Goal: Transaction & Acquisition: Purchase product/service

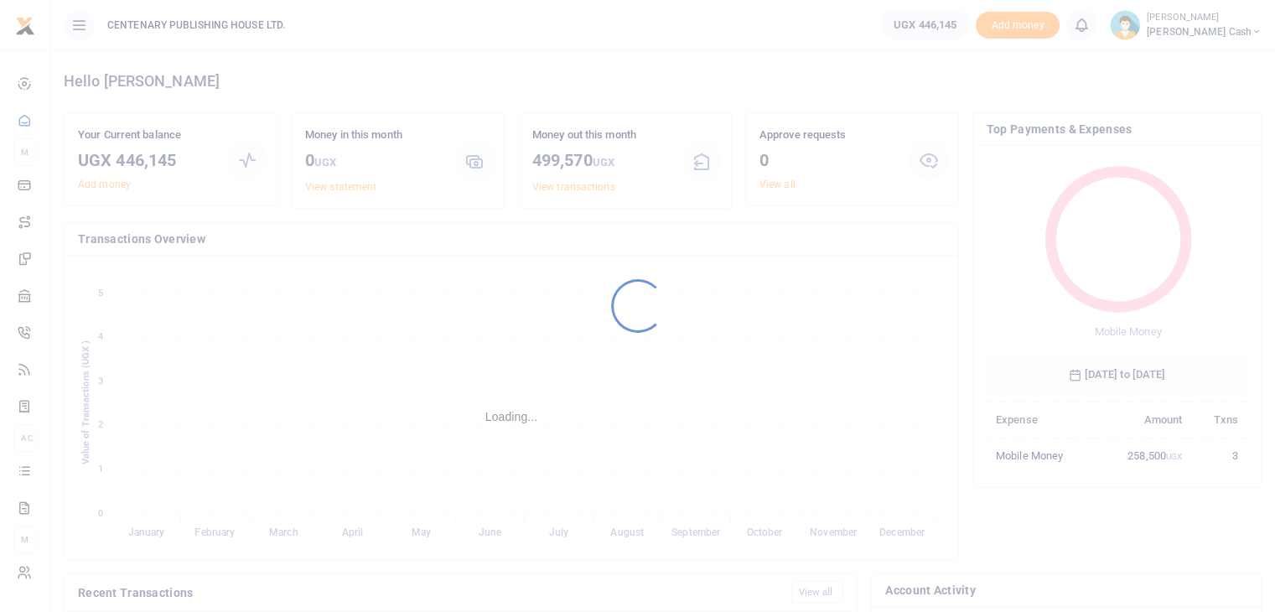
scroll to position [13, 13]
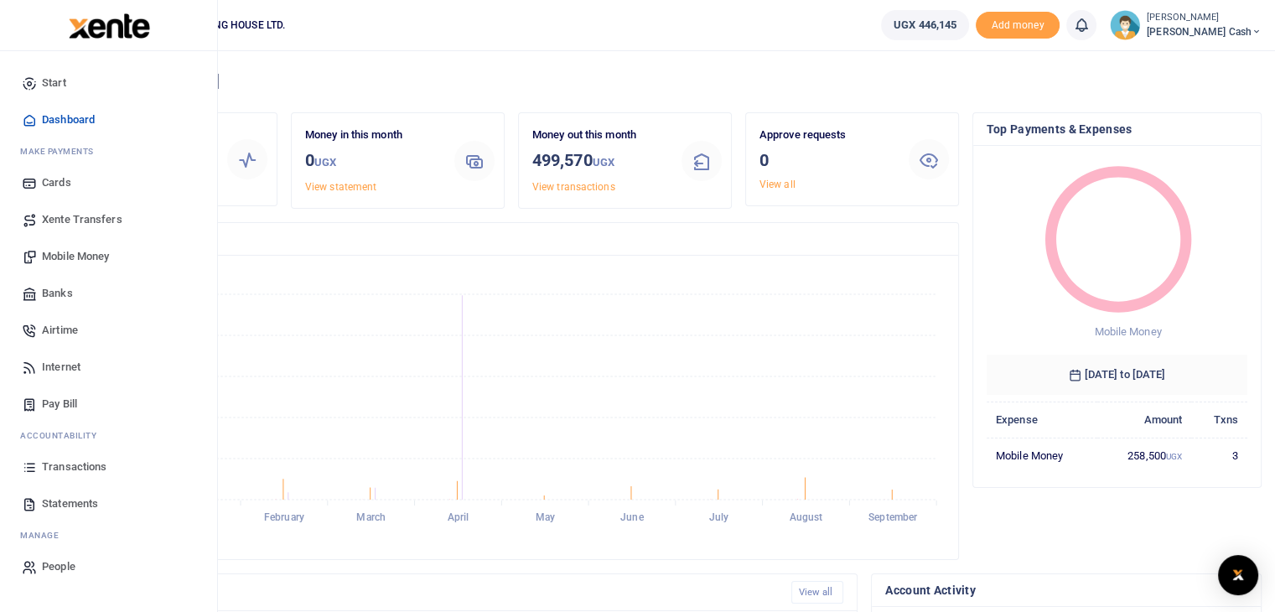
click at [60, 255] on span "Mobile Money" at bounding box center [75, 256] width 67 height 17
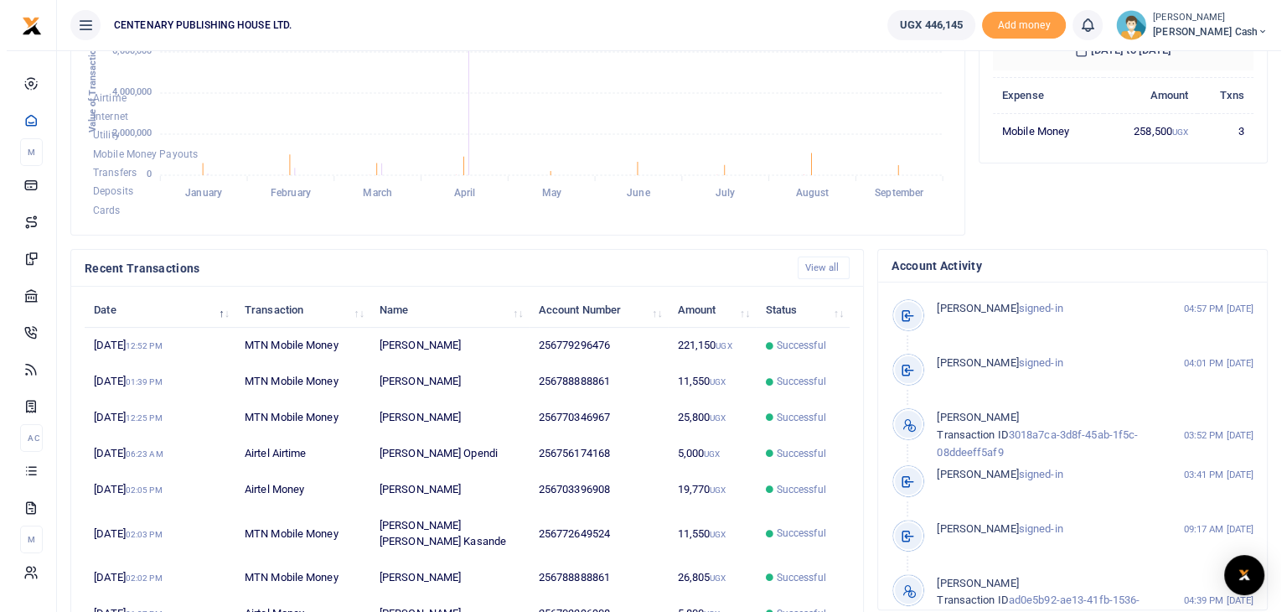
scroll to position [380, 0]
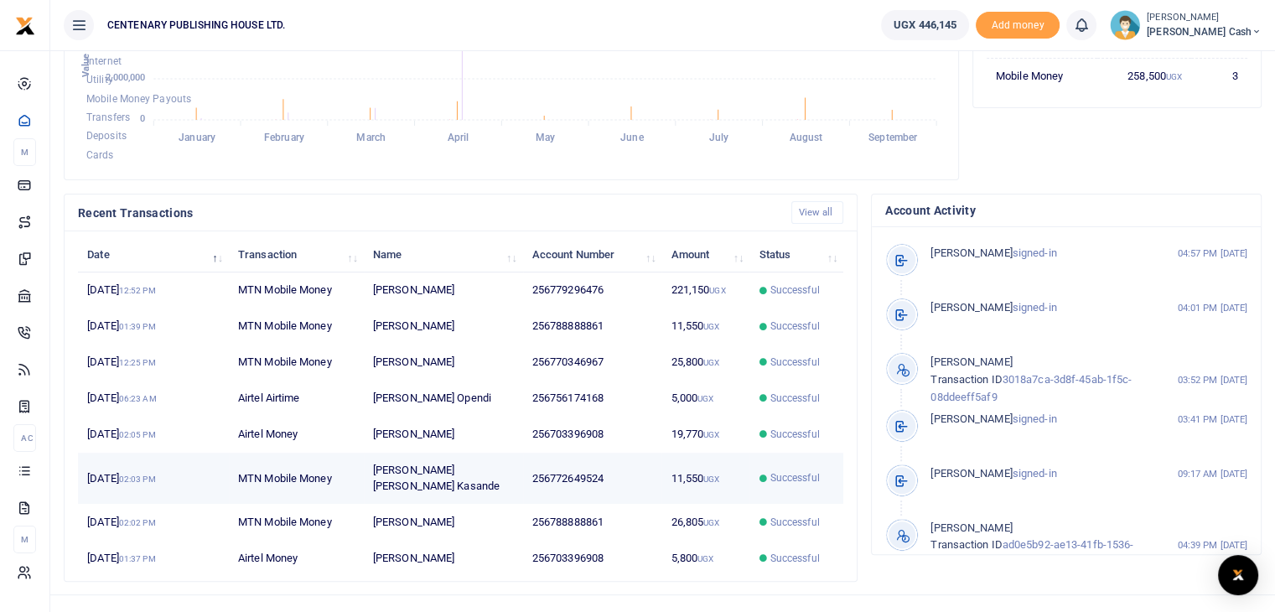
click at [511, 474] on td "[PERSON_NAME] [PERSON_NAME] Kasande" at bounding box center [443, 479] width 159 height 52
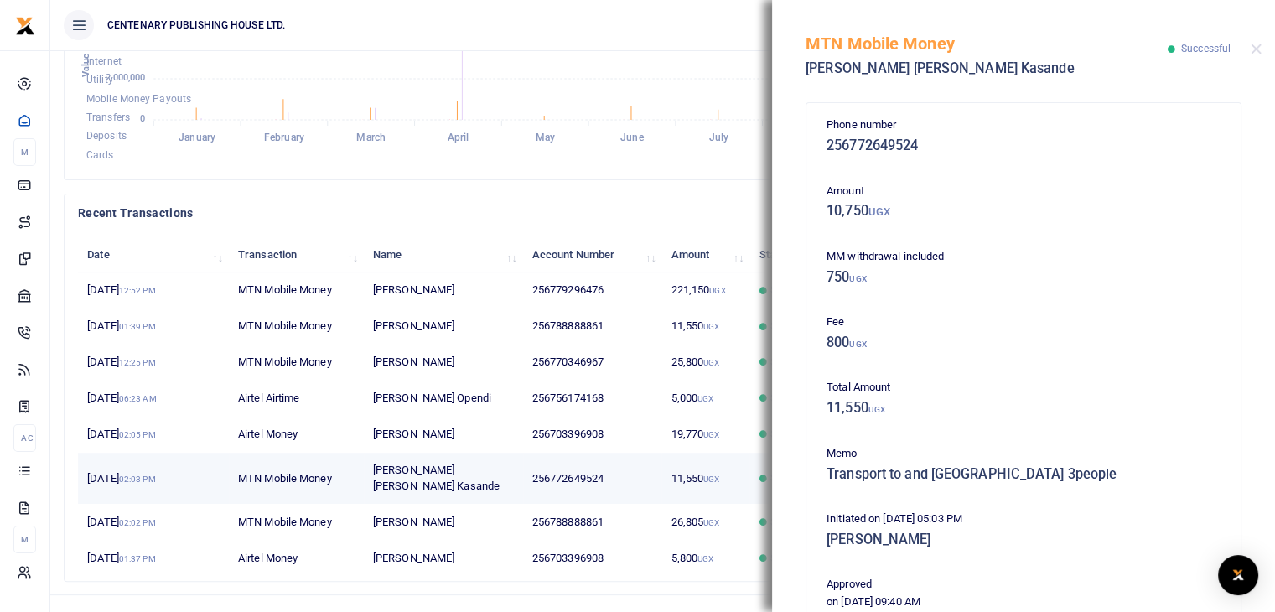
click at [511, 474] on td "[PERSON_NAME] [PERSON_NAME] Kasande" at bounding box center [443, 479] width 159 height 52
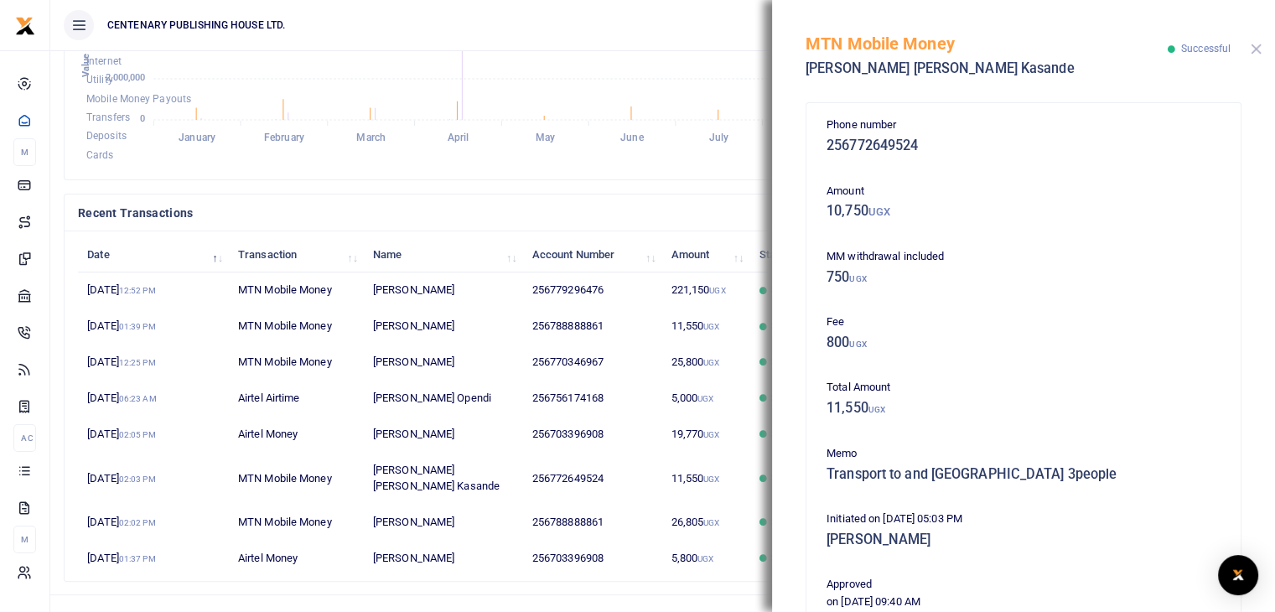
click at [1257, 48] on button "Close" at bounding box center [1256, 49] width 11 height 11
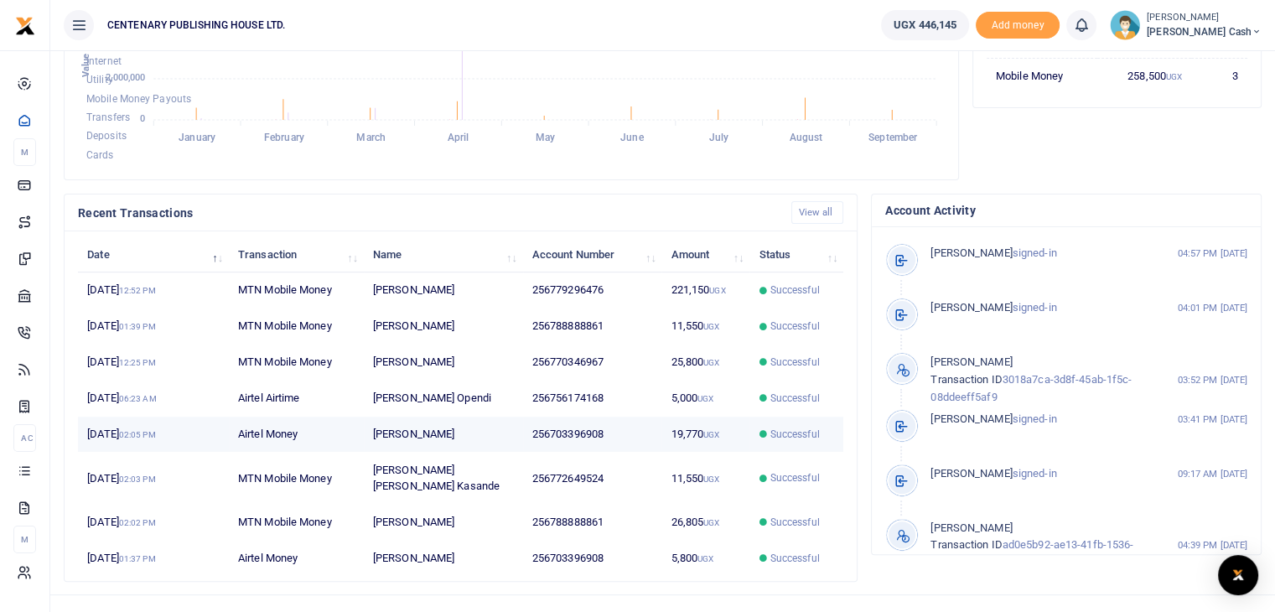
click at [567, 422] on td "256703396908" at bounding box center [592, 435] width 139 height 36
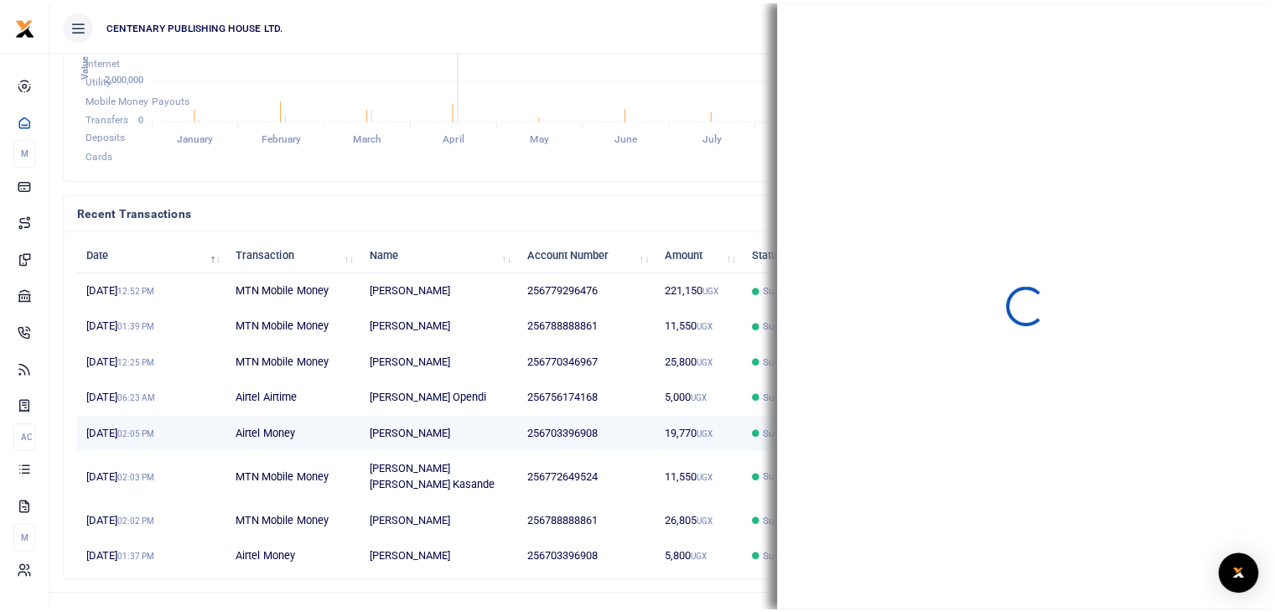
scroll to position [13, 13]
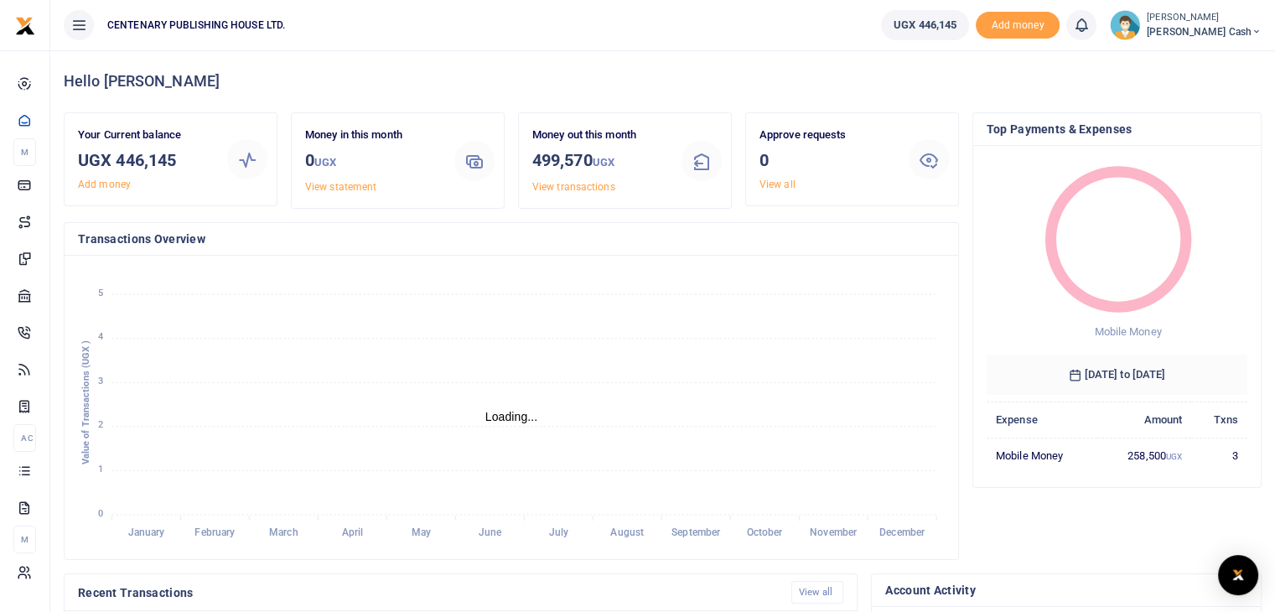
scroll to position [13, 13]
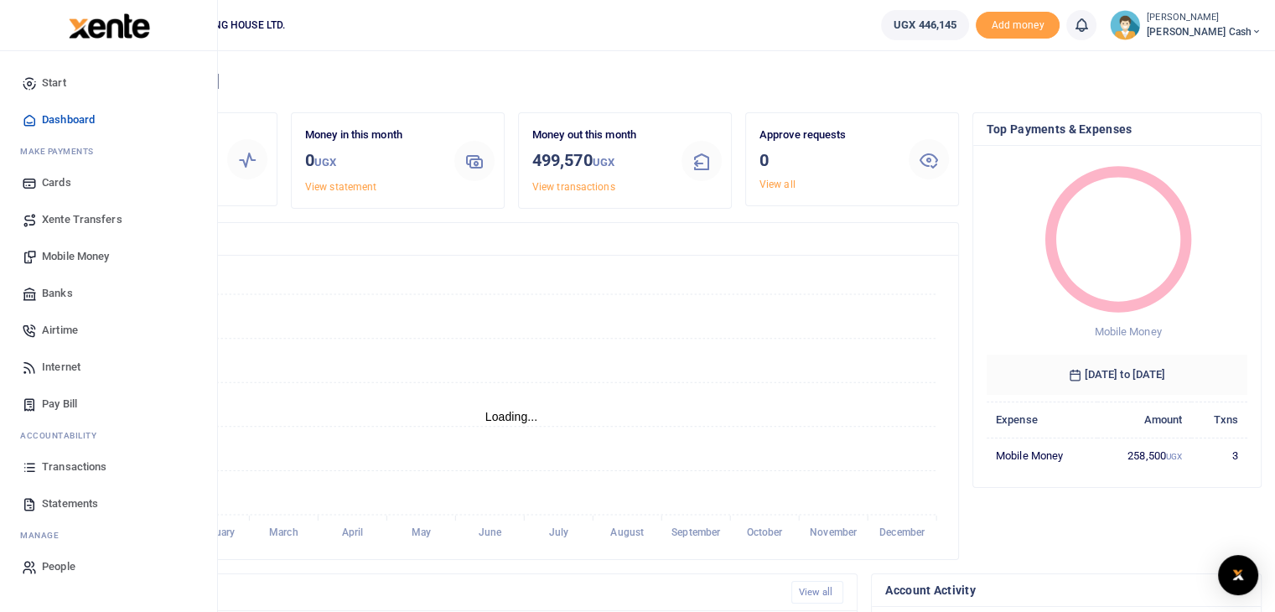
click at [76, 470] on span "Transactions" at bounding box center [74, 467] width 65 height 17
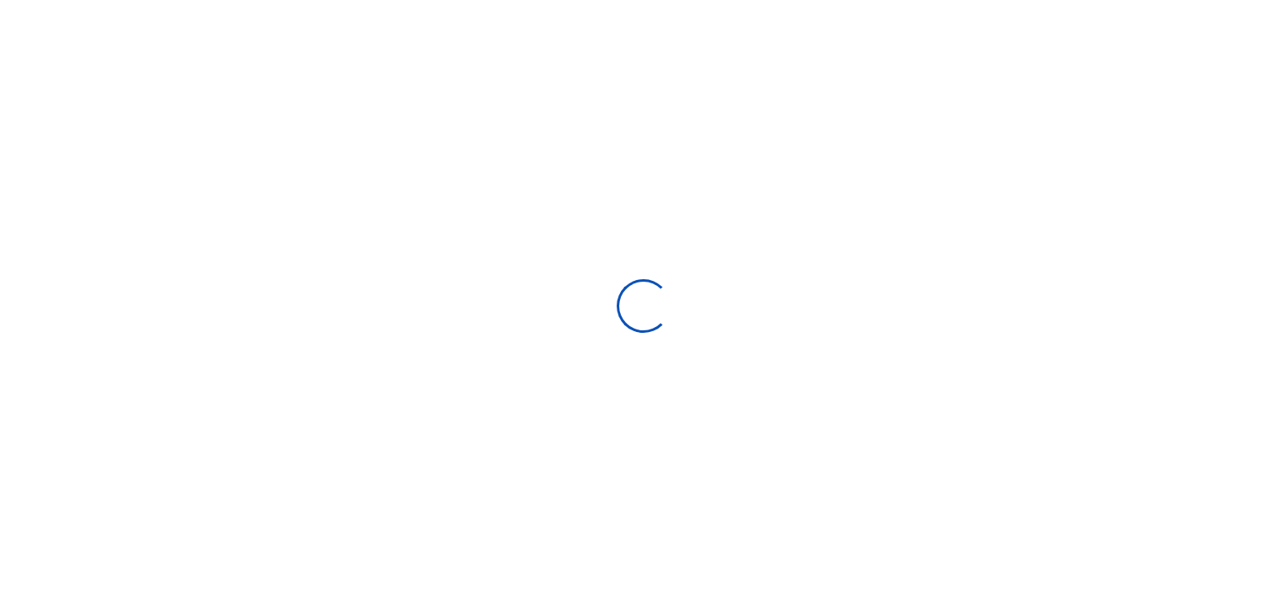
select select
type input "08/14/2025 - 09/12/2025"
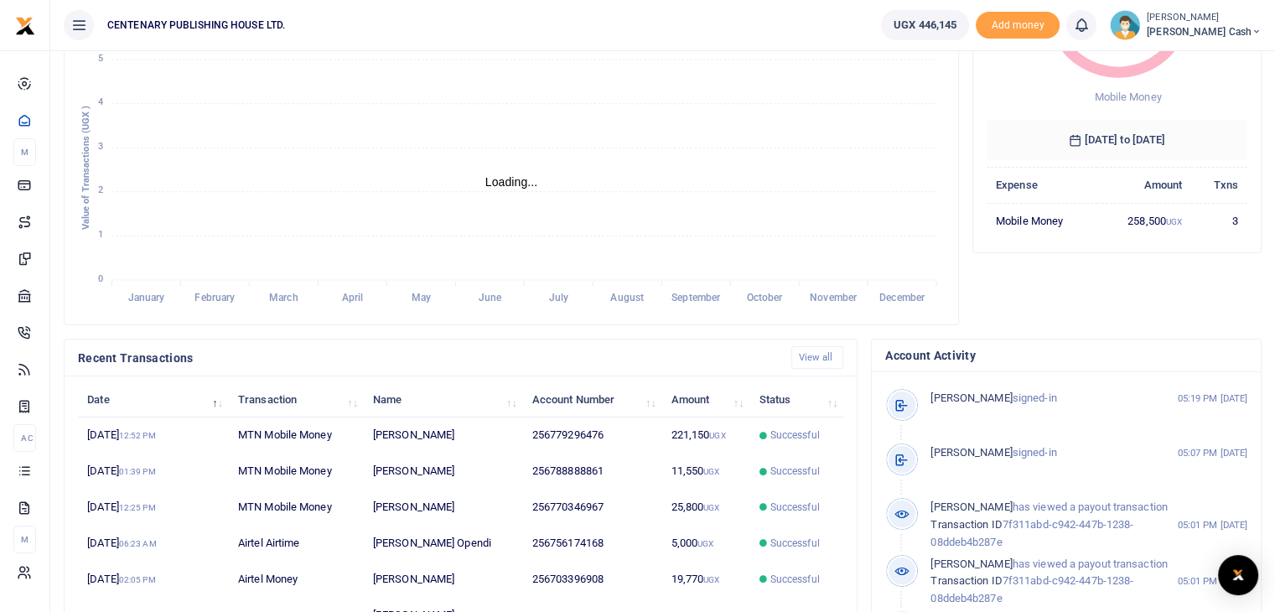
scroll to position [256, 0]
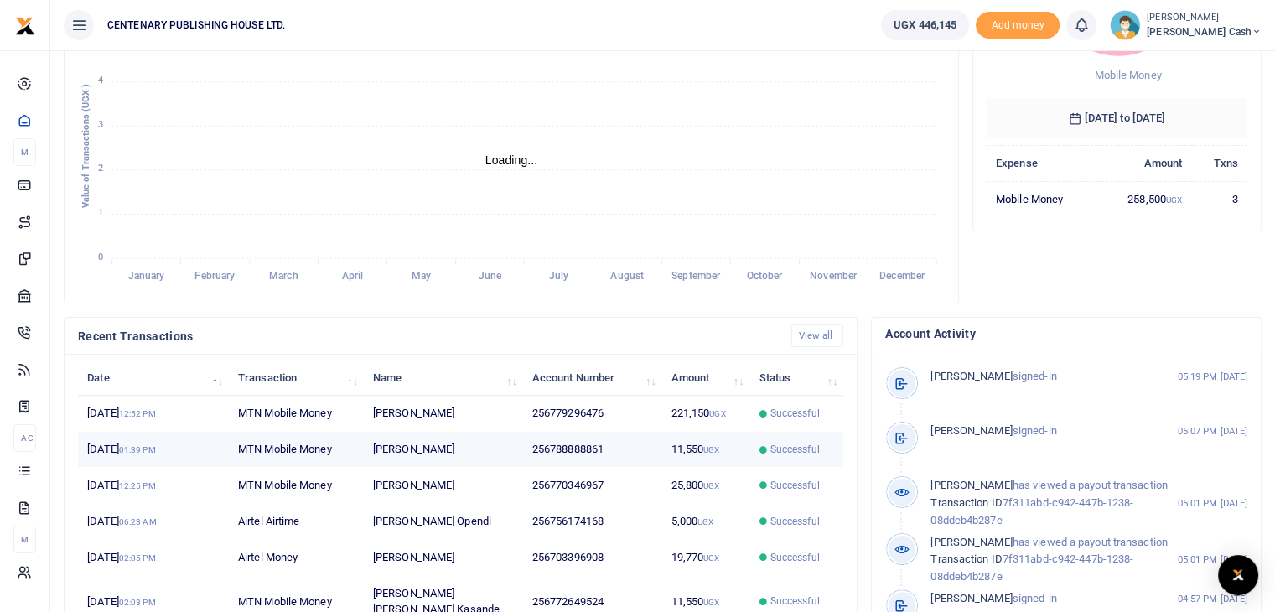
click at [463, 441] on td "[PERSON_NAME]" at bounding box center [443, 450] width 159 height 36
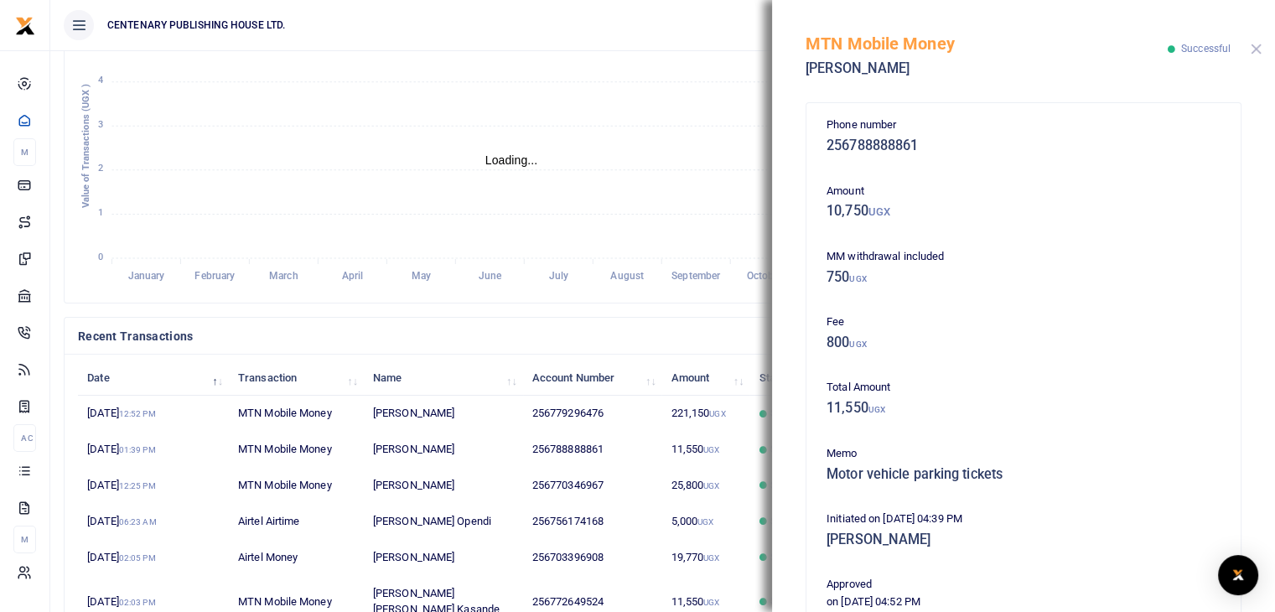
click at [1251, 51] on button "Close" at bounding box center [1256, 49] width 11 height 11
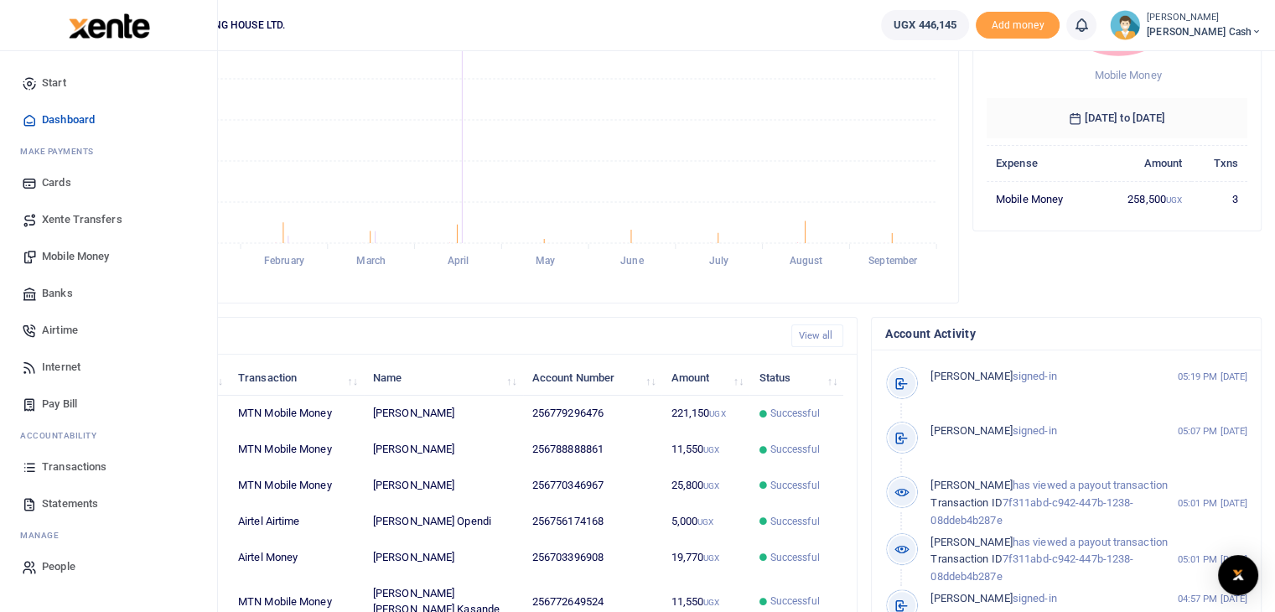
click at [81, 257] on span "Mobile Money" at bounding box center [75, 256] width 67 height 17
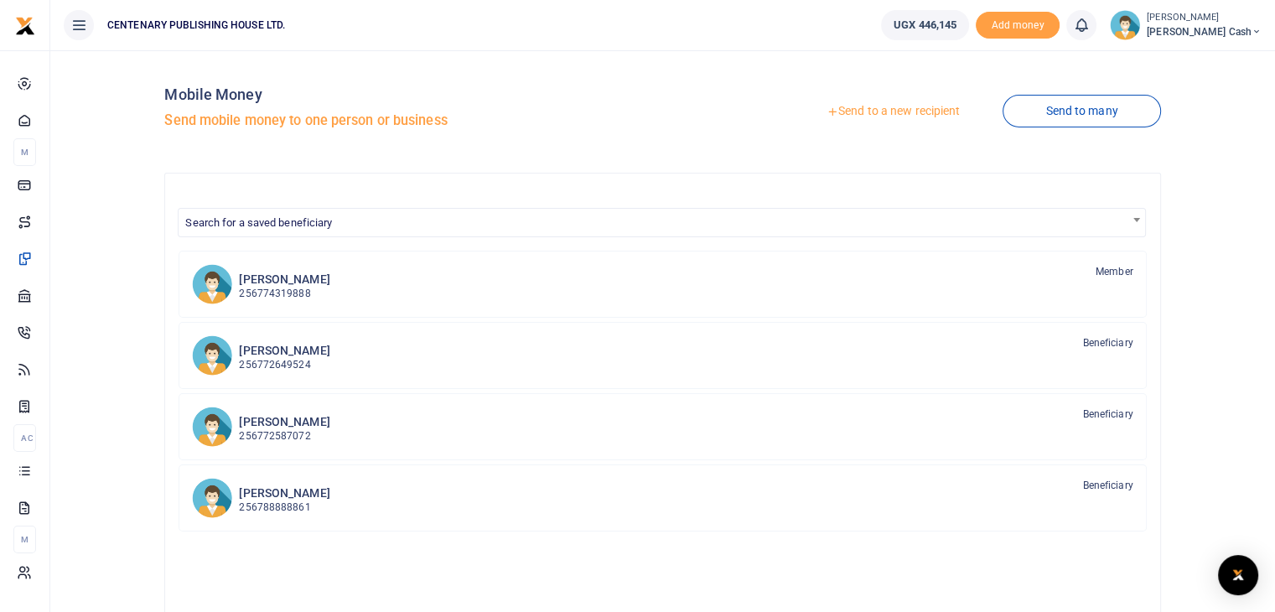
click at [858, 113] on link "Send to a new recipient" at bounding box center [893, 111] width 219 height 30
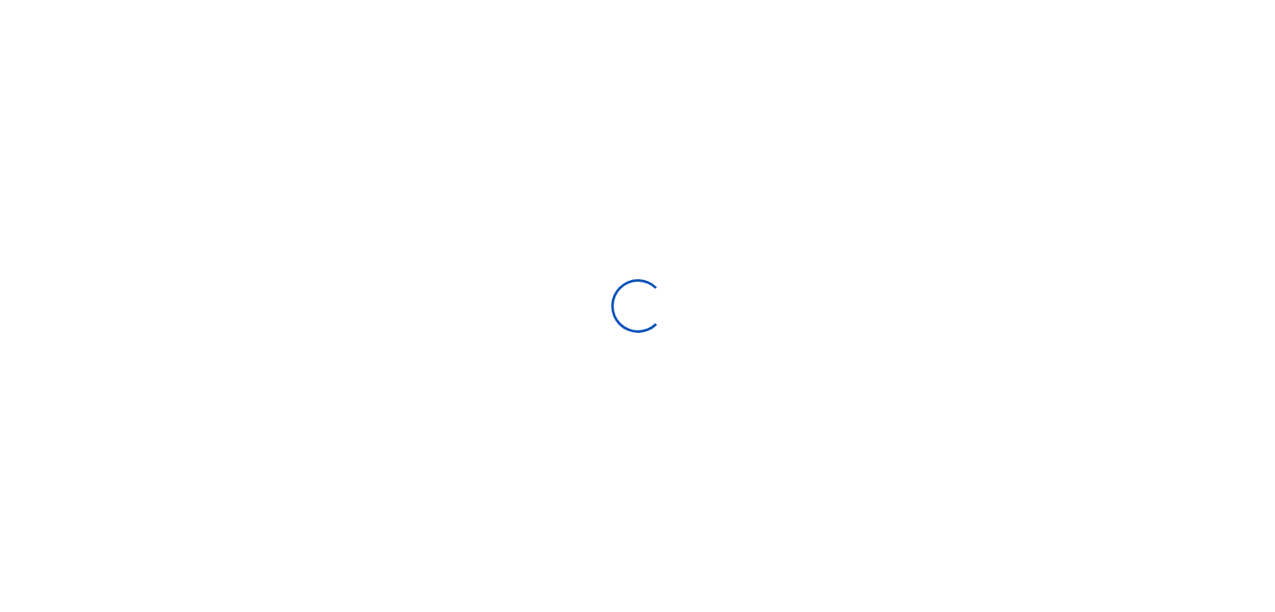
select select "Loading bundles"
select select
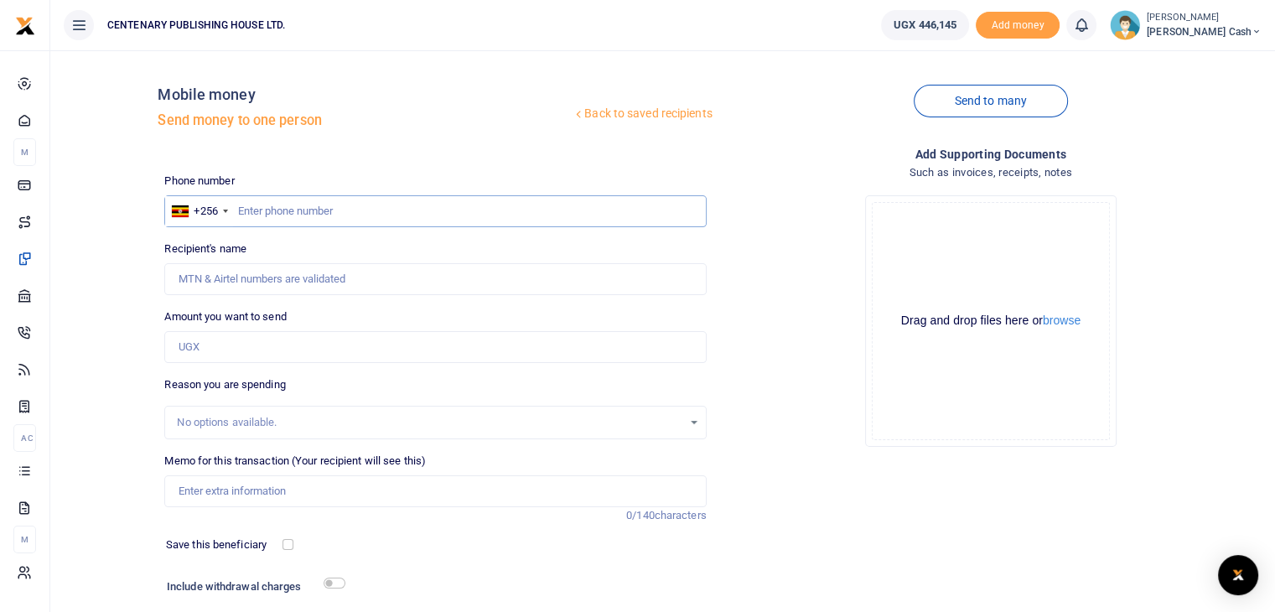
click at [345, 223] on input "text" at bounding box center [434, 211] width 541 height 32
type input "703396908"
type input "Peninah Nankya"
type input "703396908"
click at [220, 346] on input "Amount you want to send" at bounding box center [434, 347] width 541 height 32
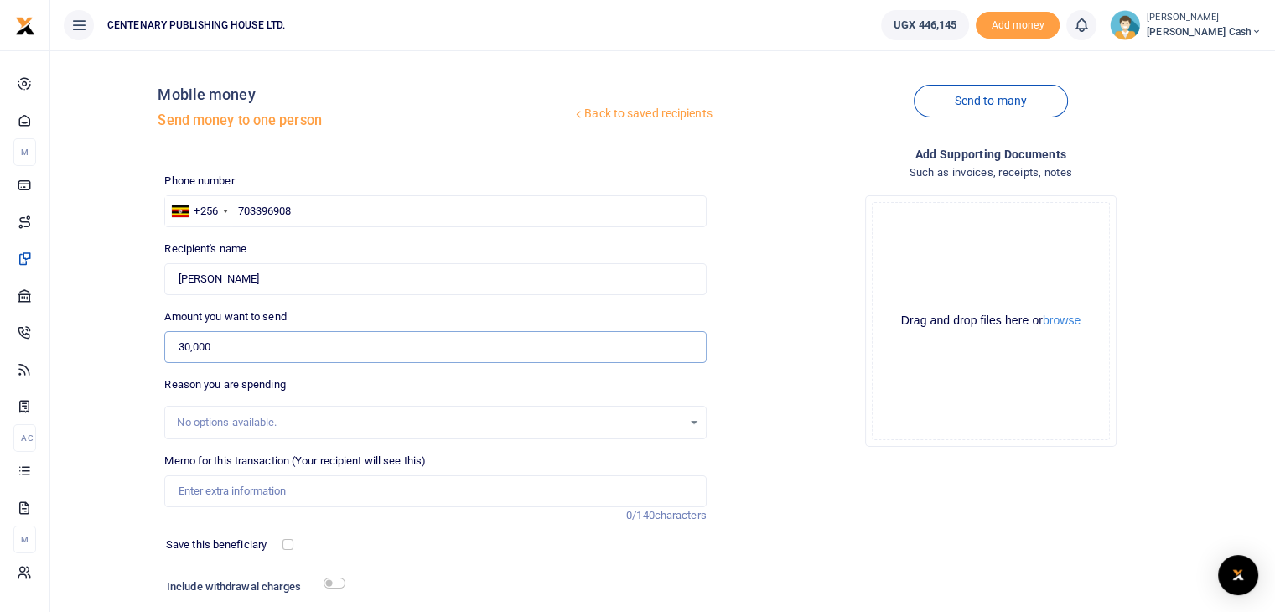
type input "30,000"
click at [208, 487] on input "Memo for this transaction (Your recipient will see this)" at bounding box center [434, 491] width 541 height 32
type input "Newspapers and transport charges kabale and iganga"
click at [287, 547] on input "checkbox" at bounding box center [287, 544] width 11 height 11
checkbox input "true"
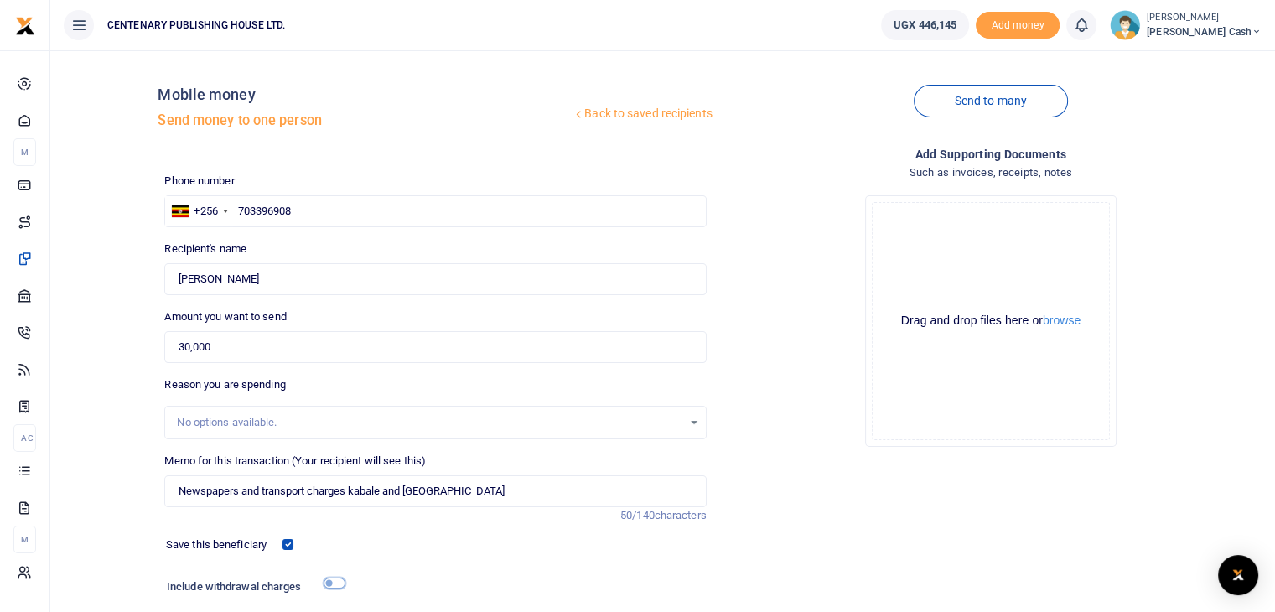
click at [336, 584] on input "checkbox" at bounding box center [335, 583] width 22 height 11
checkbox input "true"
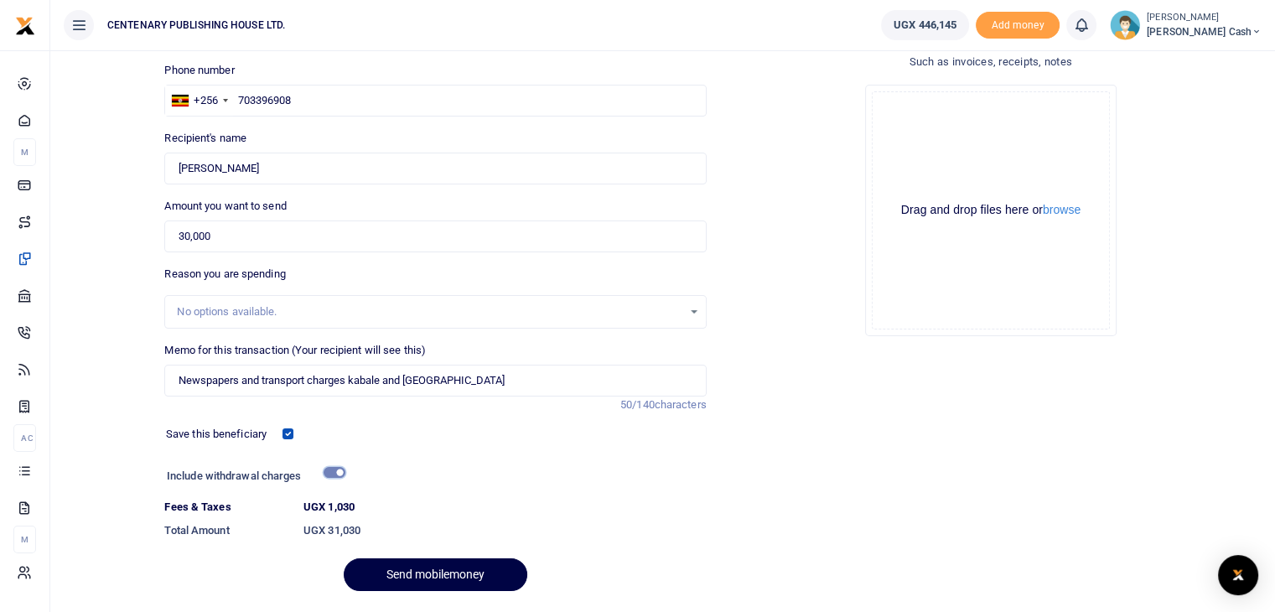
scroll to position [160, 0]
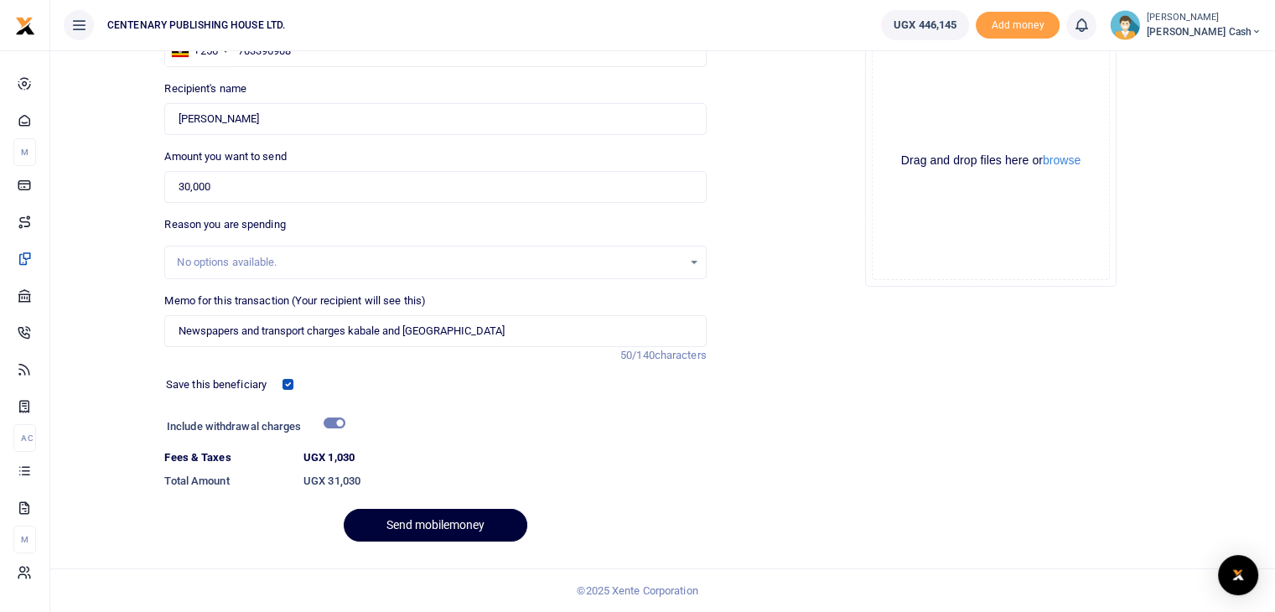
click at [464, 521] on button "Send mobilemoney" at bounding box center [436, 525] width 184 height 33
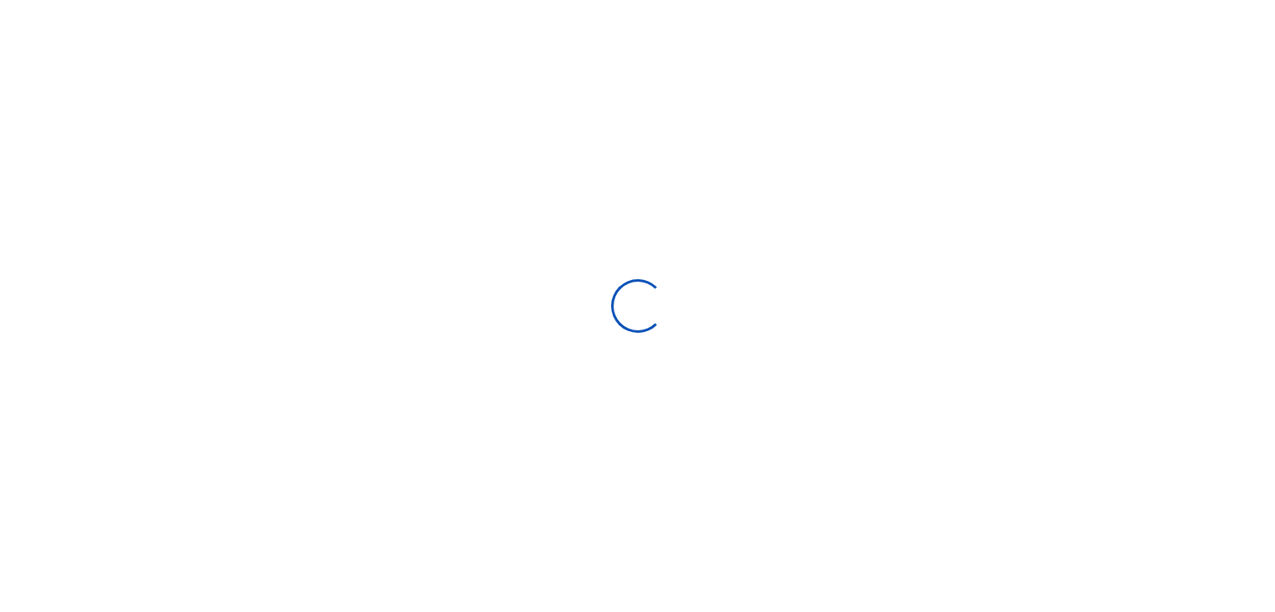
scroll to position [114, 0]
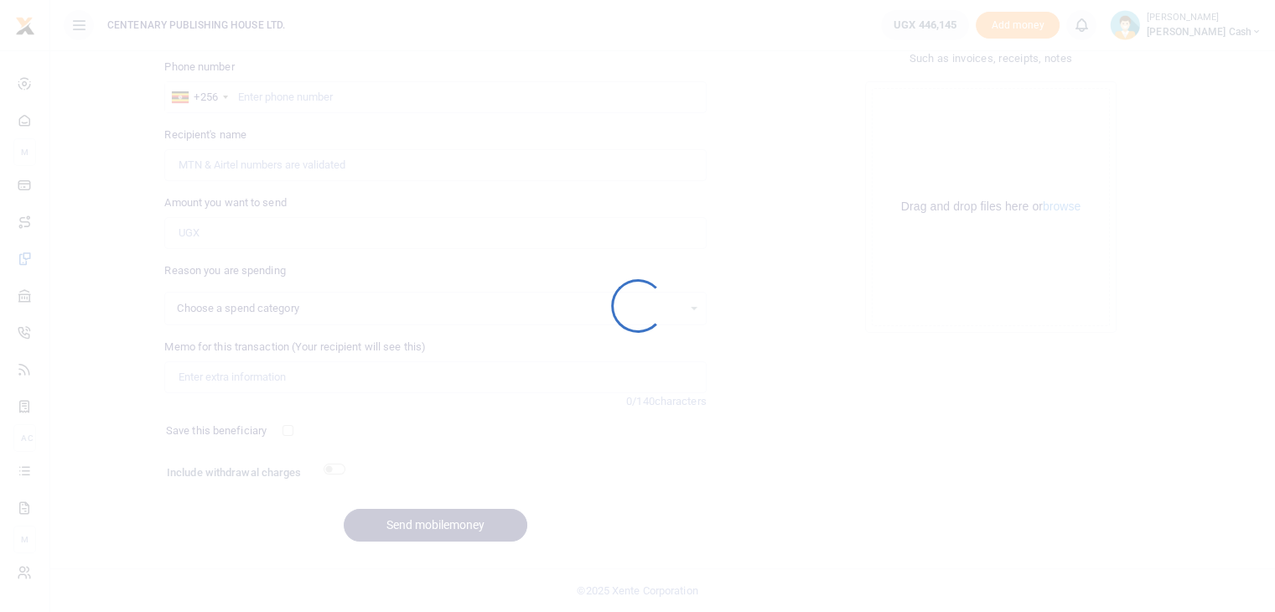
select select
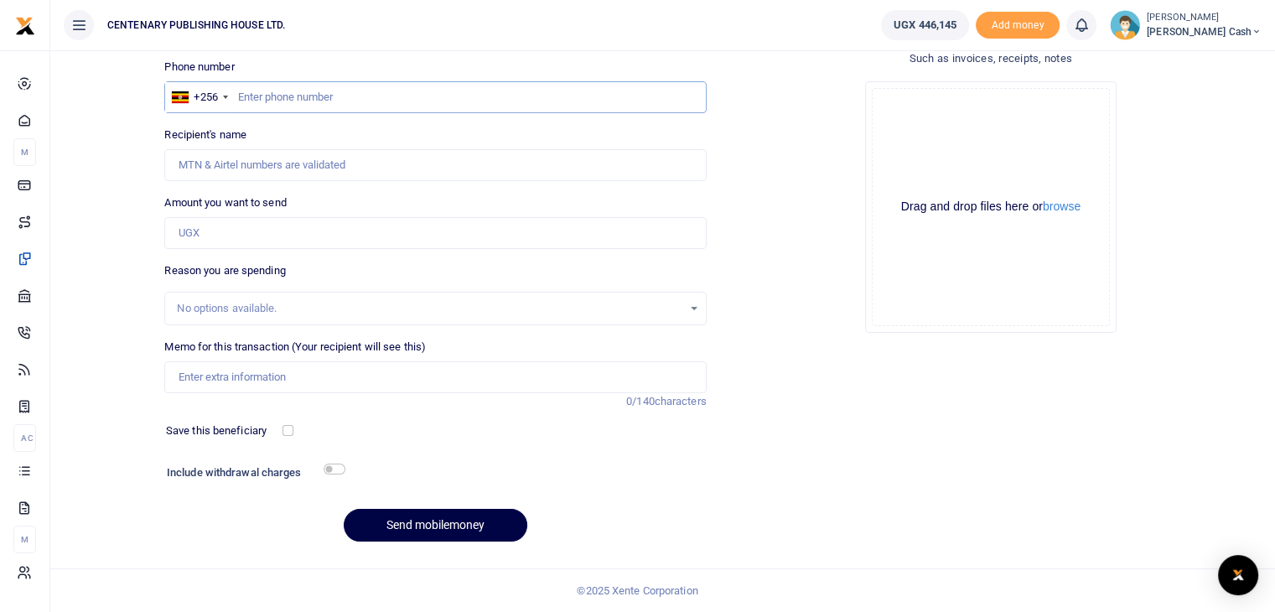
click at [244, 98] on input "text" at bounding box center [434, 97] width 541 height 32
type input "772649524"
type input "[PERSON_NAME] [PERSON_NAME] Kasande"
type input "772649524"
click at [282, 228] on input "Amount you want to send" at bounding box center [434, 233] width 541 height 32
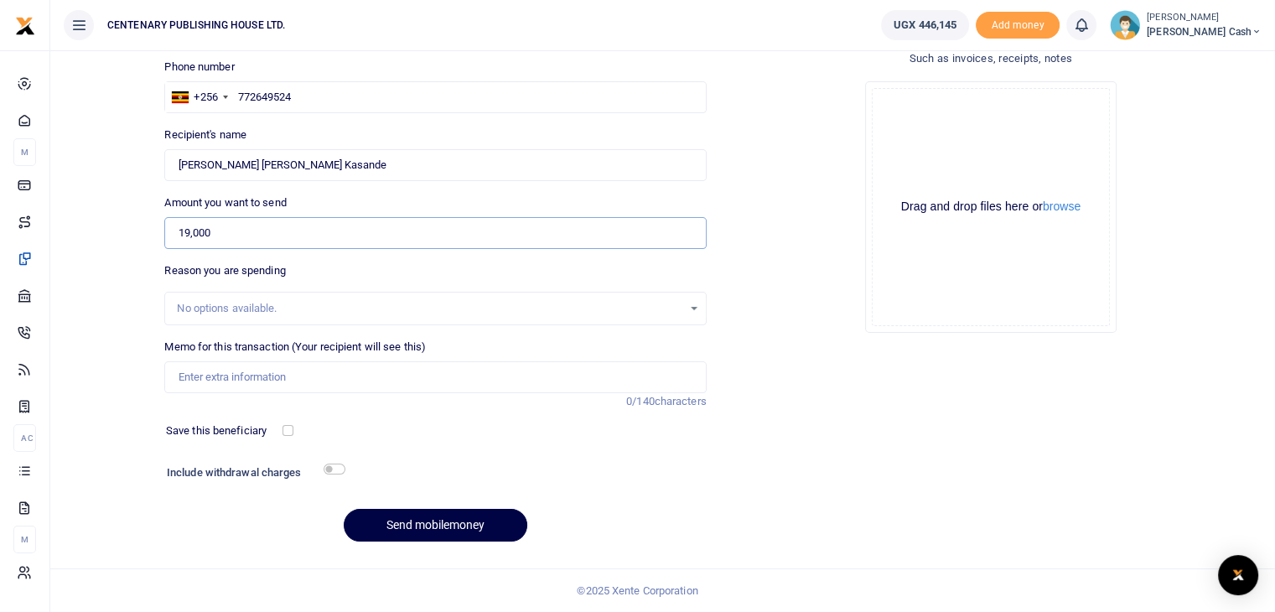
type input "19,000"
click at [210, 374] on input "Memo for this transaction (Your recipient will see this)" at bounding box center [434, 377] width 541 height 32
click at [510, 382] on input "Transport to and fro UAP Forestmall market street and lumumba avnue" at bounding box center [434, 377] width 541 height 32
click at [502, 379] on input "Transport to and fro UAP Forestmall market street and lumumba avnue" at bounding box center [434, 377] width 541 height 32
type input "Transport to and fro UAP Forestmall market street and lumumba avenue"
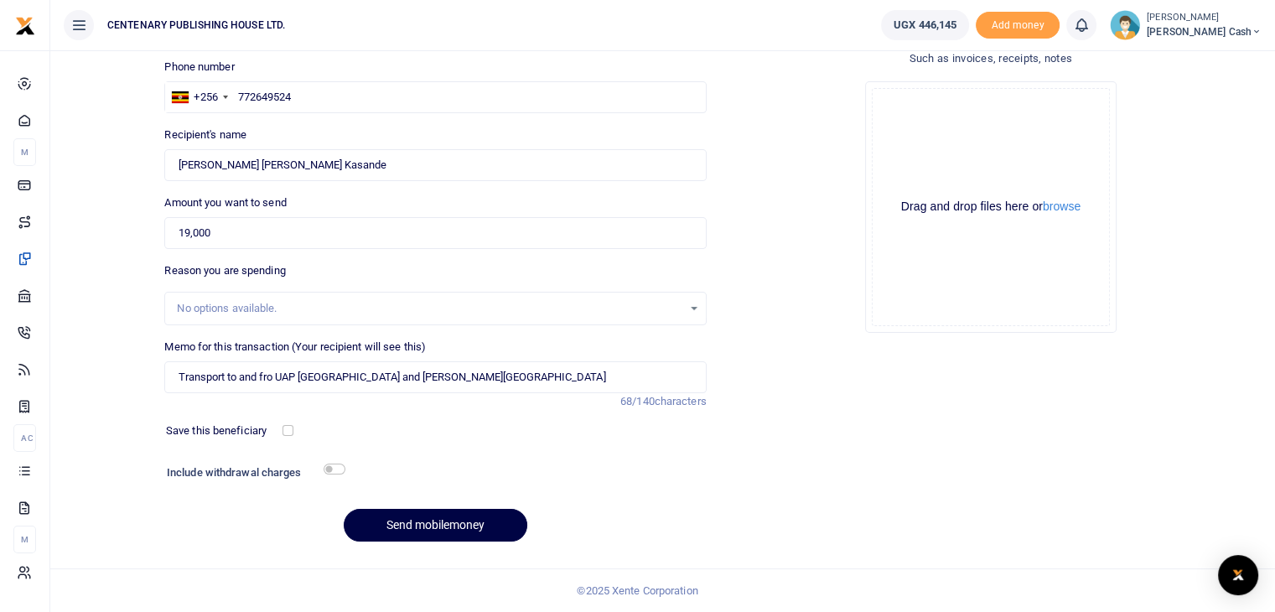
click at [287, 423] on div "Save this beneficiary" at bounding box center [225, 430] width 133 height 17
click at [288, 426] on input "checkbox" at bounding box center [287, 430] width 11 height 11
checkbox input "true"
click at [334, 470] on input "checkbox" at bounding box center [335, 469] width 22 height 11
checkbox input "true"
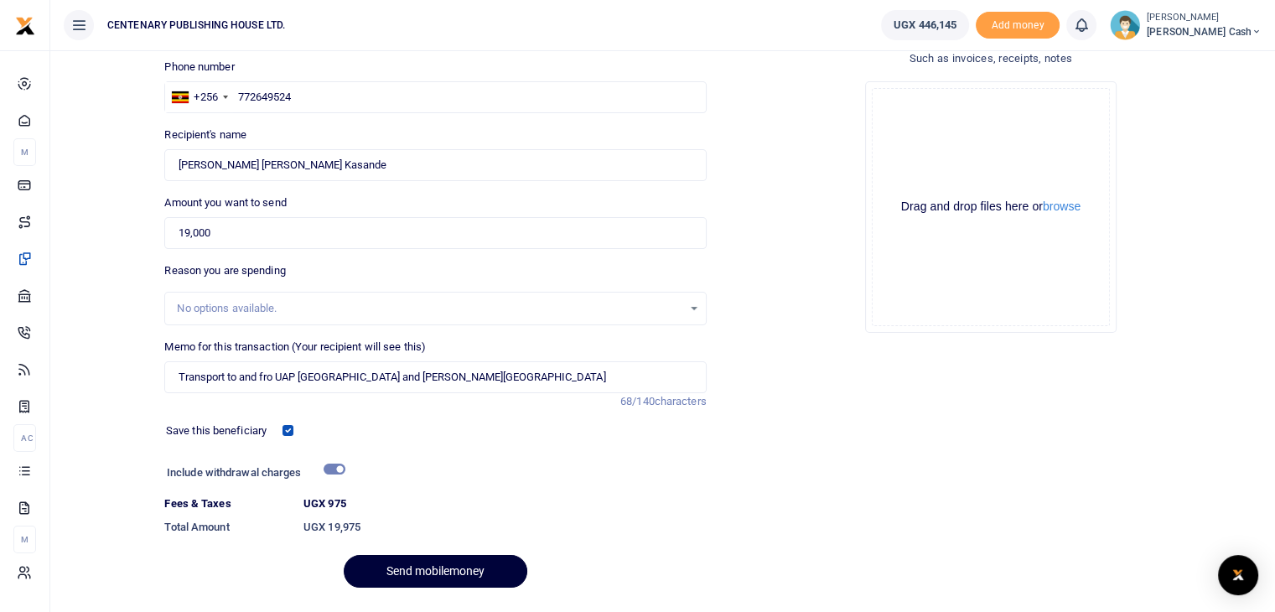
click at [450, 574] on button "Send mobilemoney" at bounding box center [436, 571] width 184 height 33
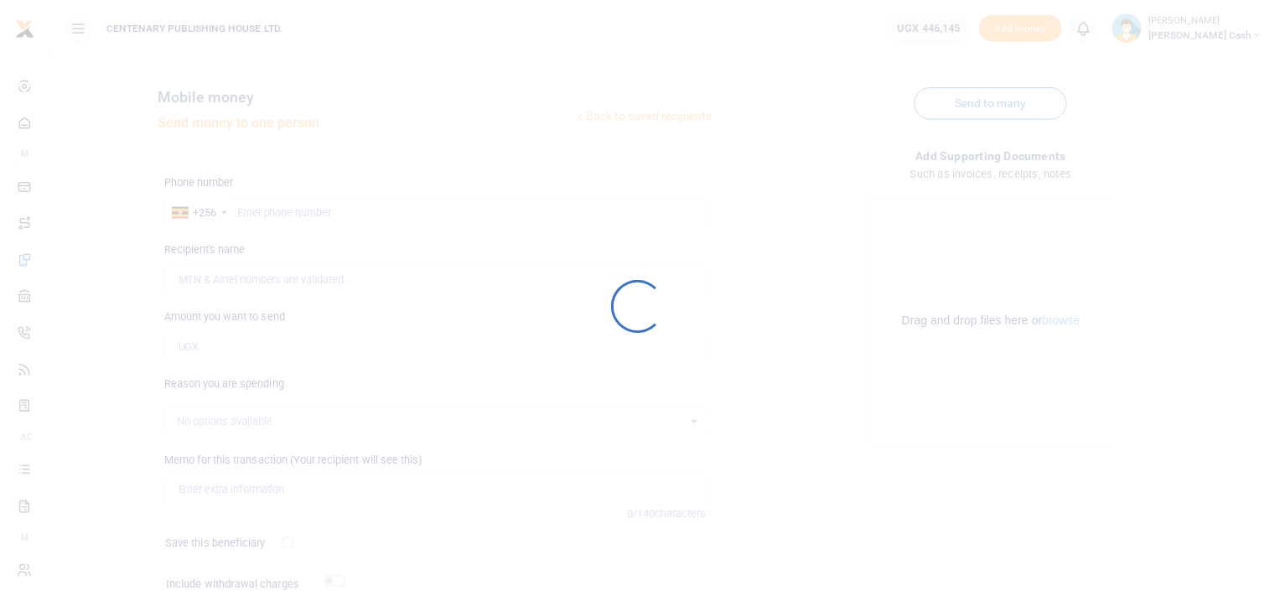
scroll to position [114, 0]
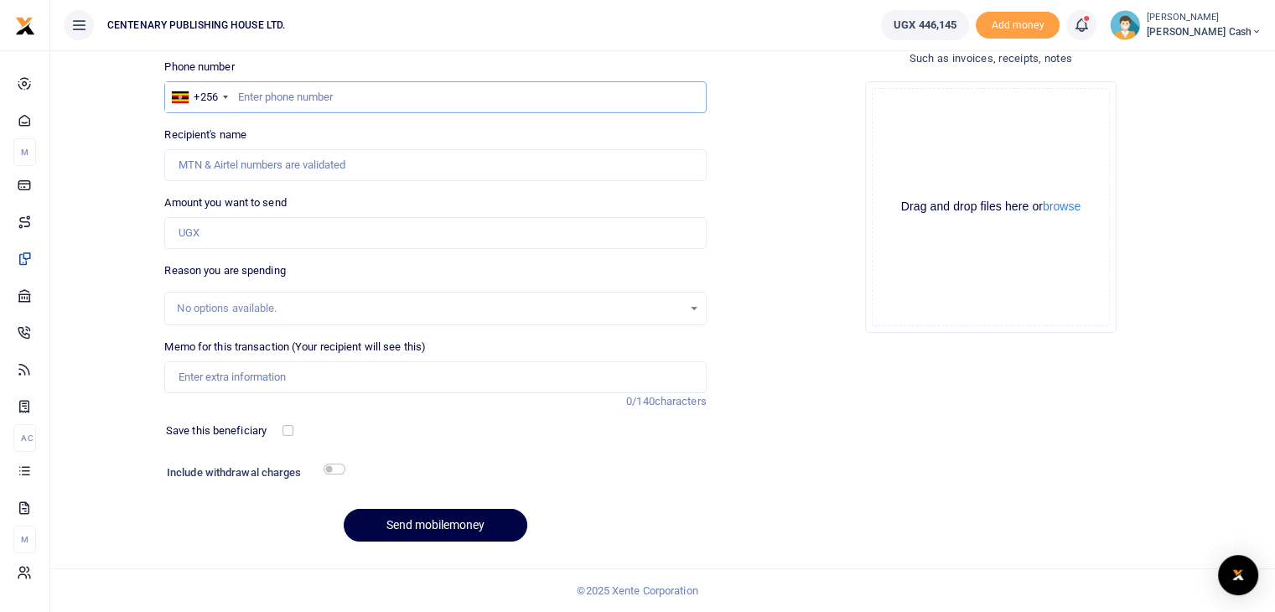
click at [245, 99] on input "text" at bounding box center [434, 97] width 541 height 32
type input "772649524"
click at [256, 234] on input "Amount you want to send" at bounding box center [434, 233] width 541 height 32
type input "[PERSON_NAME] [PERSON_NAME] Kasande"
type input "5,000"
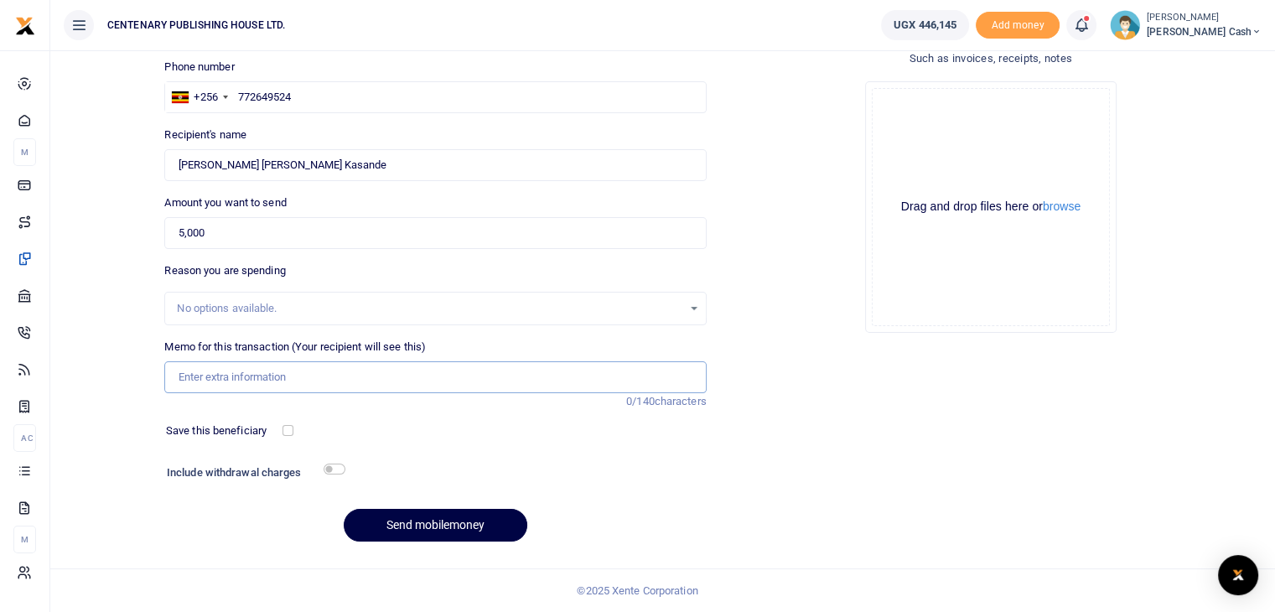
click at [224, 385] on input "Memo for this transaction (Your recipient will see this)" at bounding box center [434, 377] width 541 height 32
type input "Transport to and fro CH accounts meeting"
click at [283, 426] on input "checkbox" at bounding box center [287, 430] width 11 height 11
checkbox input "true"
click at [329, 467] on input "checkbox" at bounding box center [335, 469] width 22 height 11
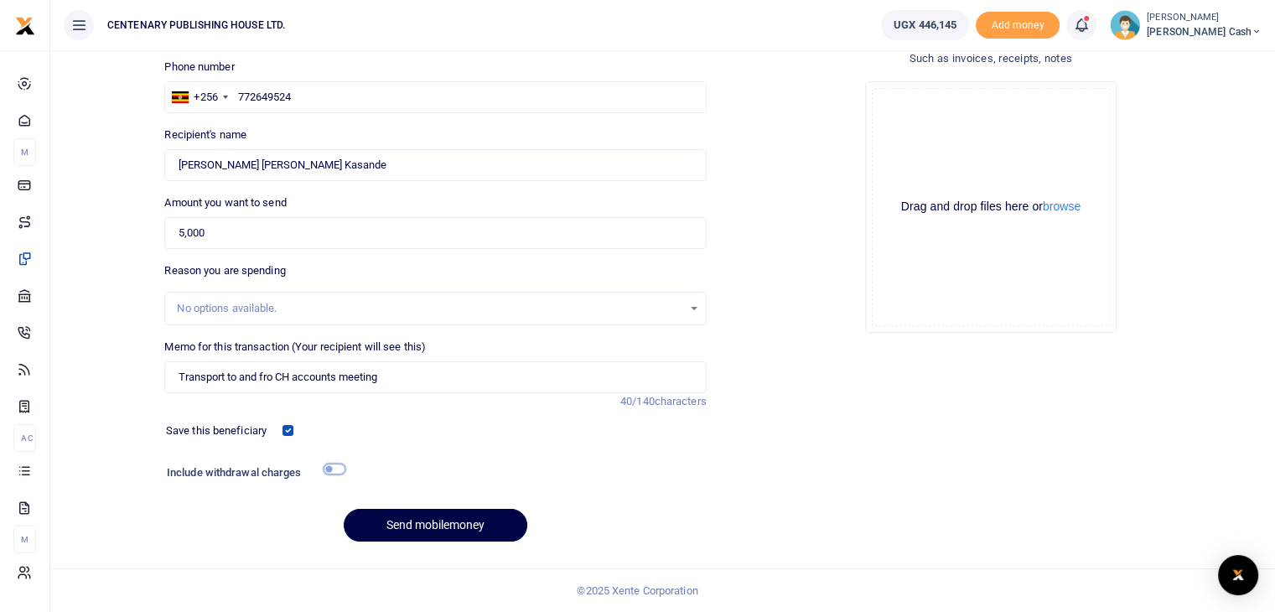
checkbox input "true"
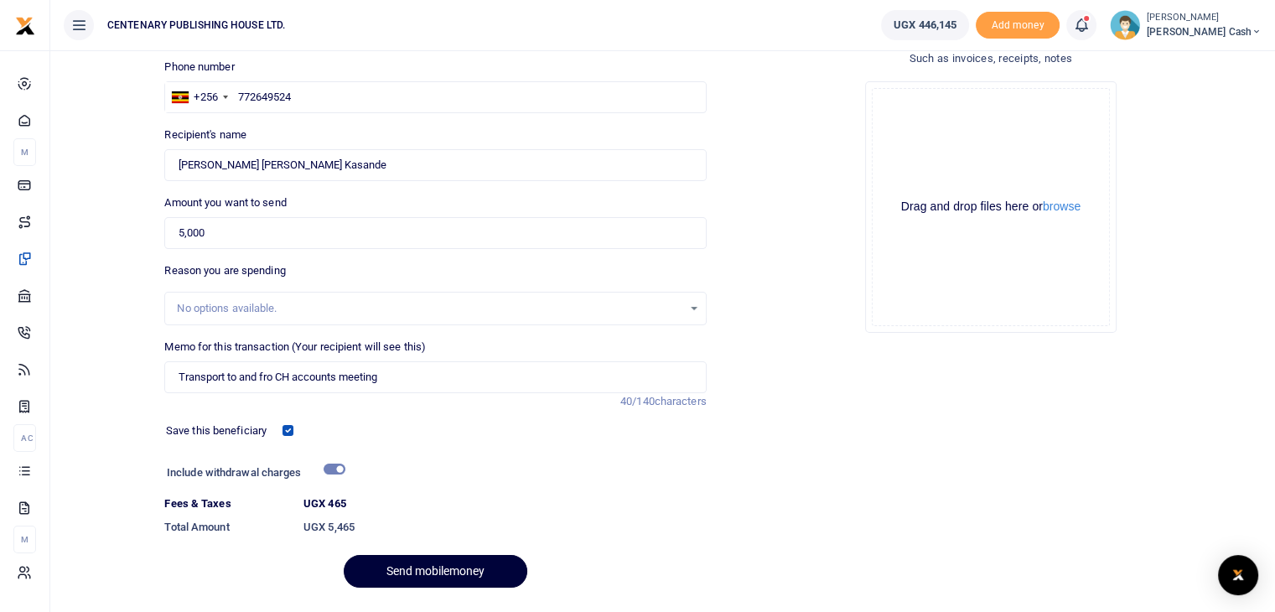
click at [412, 571] on button "Send mobilemoney" at bounding box center [436, 571] width 184 height 33
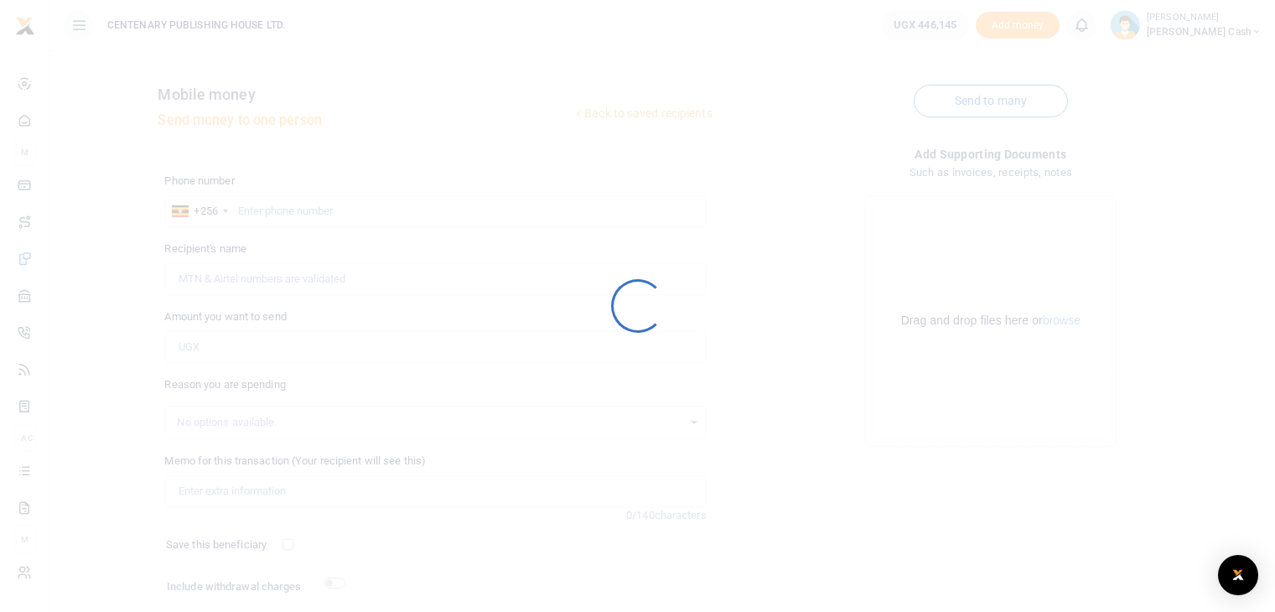
scroll to position [114, 0]
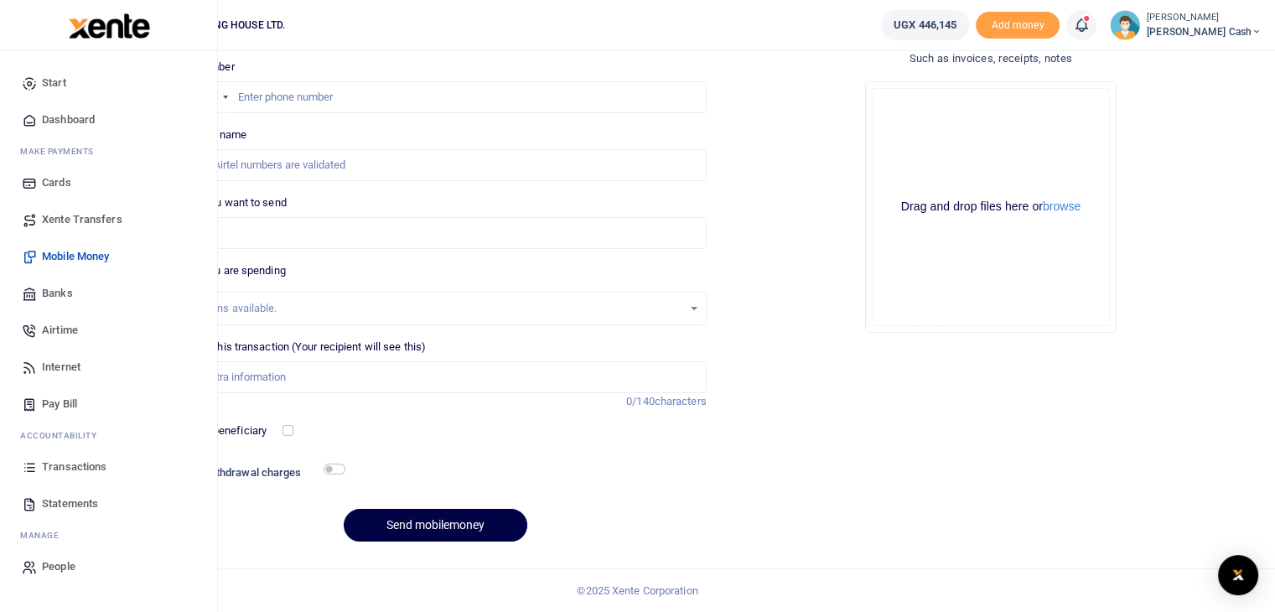
click at [66, 115] on span "Dashboard" at bounding box center [68, 119] width 53 height 17
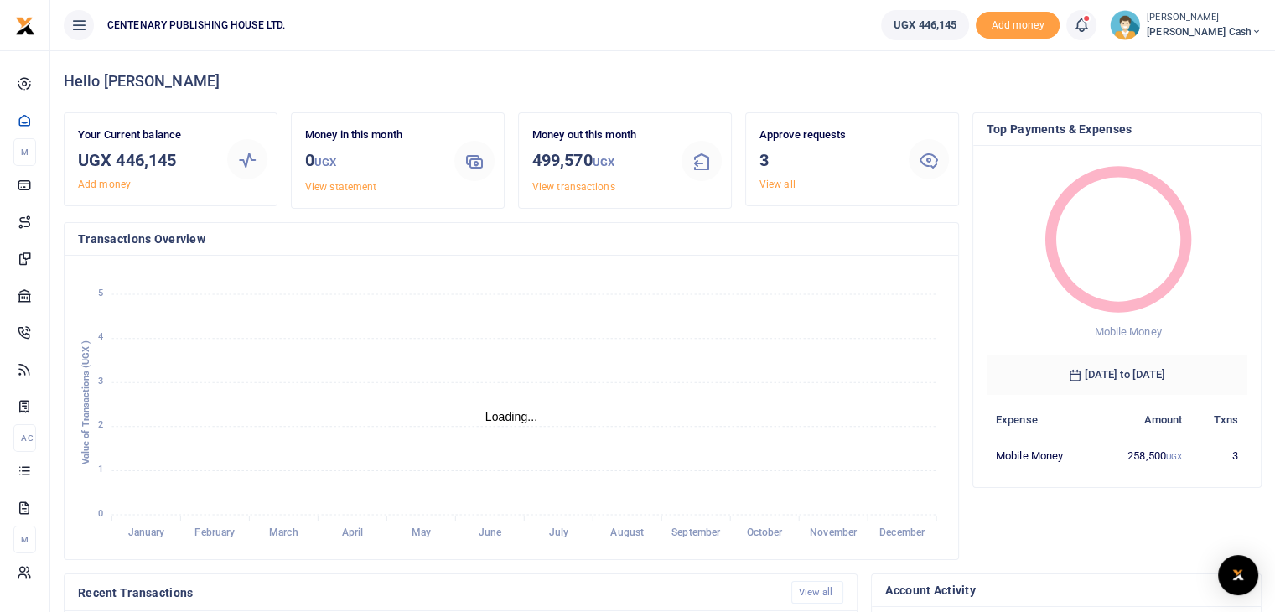
scroll to position [13, 13]
